Goal: Book appointment/travel/reservation

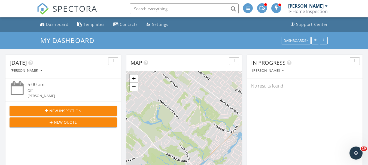
scroll to position [449, 376]
click at [63, 22] on link "Dashboard" at bounding box center [54, 25] width 33 height 10
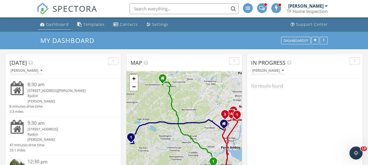
click at [67, 26] on div "Dashboard" at bounding box center [57, 24] width 23 height 5
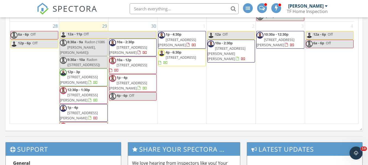
scroll to position [331, 0]
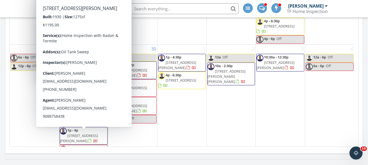
click at [87, 151] on span "[STREET_ADDRESS][PERSON_NAME]" at bounding box center [79, 156] width 38 height 10
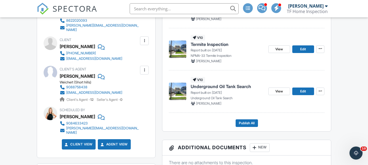
scroll to position [191, 0]
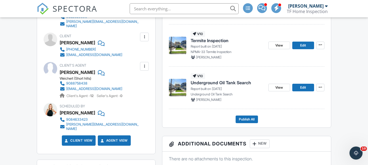
click at [53, 66] on div at bounding box center [51, 69] width 14 height 14
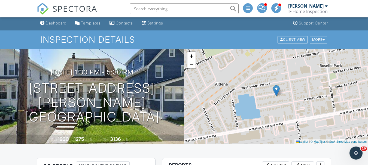
scroll to position [0, 0]
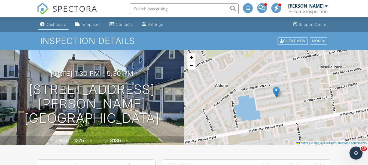
click at [60, 23] on div "Dashboard" at bounding box center [56, 24] width 21 height 5
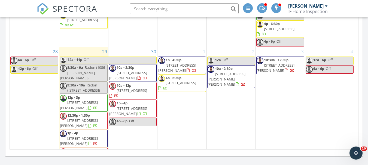
scroll to position [198, 0]
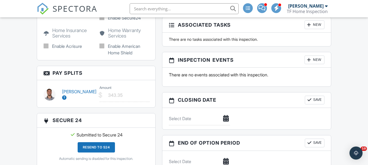
click at [317, 61] on div "New" at bounding box center [314, 60] width 20 height 9
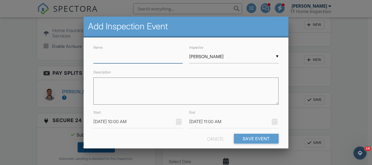
click at [157, 58] on input "Name" at bounding box center [137, 56] width 89 height 13
type input "Radon"
click at [226, 59] on div "▼ Thomas Filippone Thomas Filippone Sergio Garcia Jeffrey Almeida Thomas Lukas …" at bounding box center [233, 56] width 89 height 13
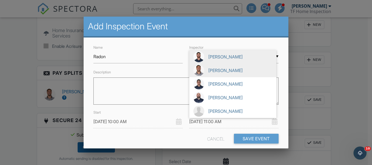
click at [223, 75] on span "[PERSON_NAME]" at bounding box center [232, 71] width 87 height 14
type input "[PERSON_NAME]"
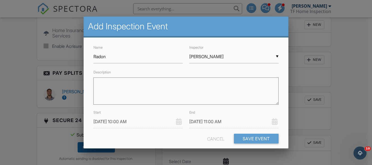
click at [148, 127] on input "09/25/2025 10:00 AM" at bounding box center [137, 121] width 89 height 13
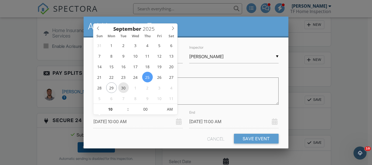
type input "09/30/2025 10:00 AM"
type input "09/30/2025 11:00 AM"
type input "11"
click at [125, 109] on span at bounding box center [125, 106] width 4 height 5
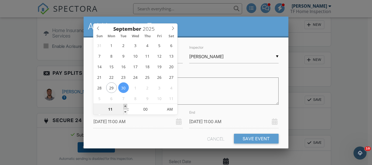
type input "09/30/2025 12:00 PM"
type input "12"
click at [125, 109] on span at bounding box center [125, 106] width 4 height 5
type input "09/30/2025 1:00 PM"
type input "01"
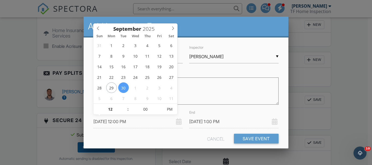
click at [140, 133] on form "Name Radon Inspector ▼ Sergio Garcia Thomas Filippone Sergio Garcia Jeffrey Alm…" at bounding box center [185, 96] width 191 height 104
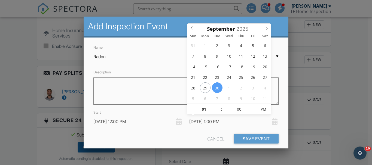
click at [240, 121] on input "09/30/2025 1:00 PM" at bounding box center [233, 121] width 89 height 13
type input "09/30/2025 12:00 PM"
type input "12"
click at [219, 112] on span at bounding box center [219, 111] width 4 height 5
click at [243, 112] on input "00" at bounding box center [238, 109] width 33 height 11
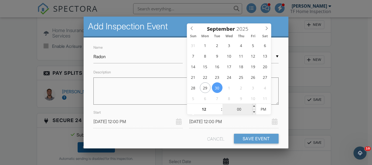
type input "09/30/2025 12:03 PM"
type input "03"
type input "09/30/2025 12:30 PM"
type input "30"
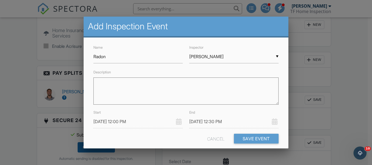
click at [158, 133] on form "Name Radon Inspector ▼ Sergio Garcia Thomas Filippone Sergio Garcia Jeffrey Alm…" at bounding box center [185, 96] width 191 height 104
click at [248, 139] on button "Save Event" at bounding box center [256, 139] width 45 height 10
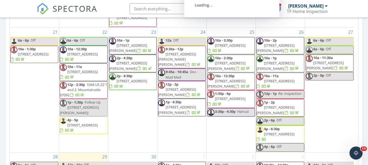
scroll to position [334, 0]
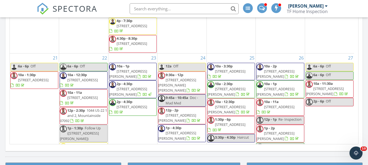
scroll to position [198, 0]
